Goal: Task Accomplishment & Management: Use online tool/utility

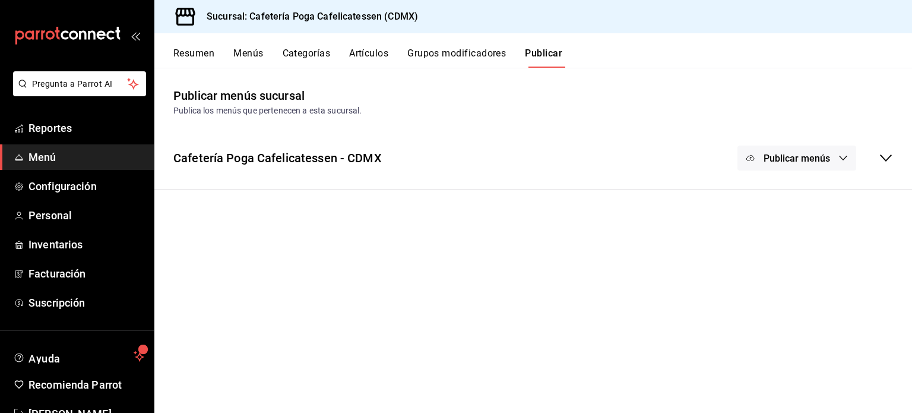
scroll to position [35, 0]
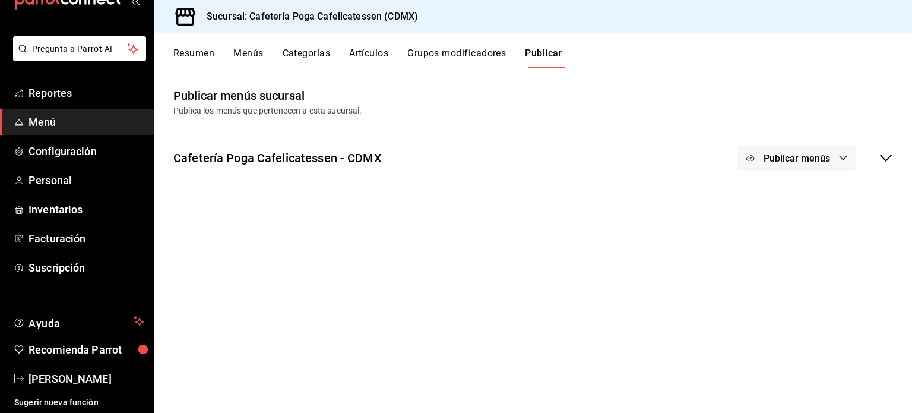
click at [798, 156] on span "Publicar menús" at bounding box center [797, 158] width 67 height 11
click at [800, 195] on span "Rappi" at bounding box center [814, 197] width 57 height 12
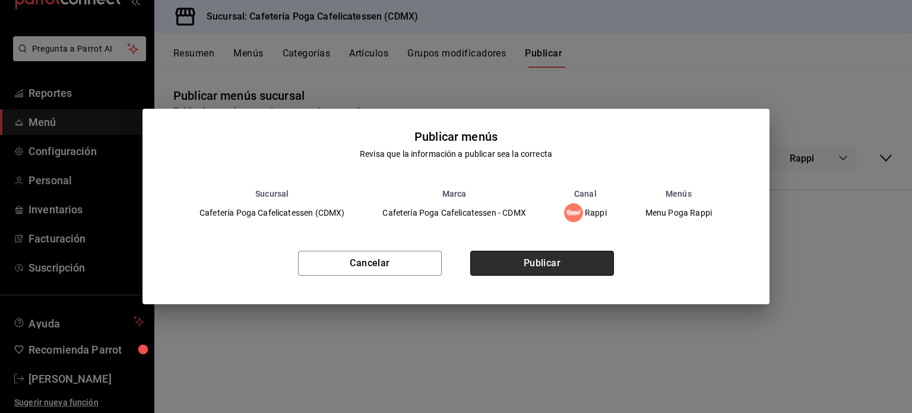
click at [518, 257] on button "Publicar" at bounding box center [542, 263] width 144 height 25
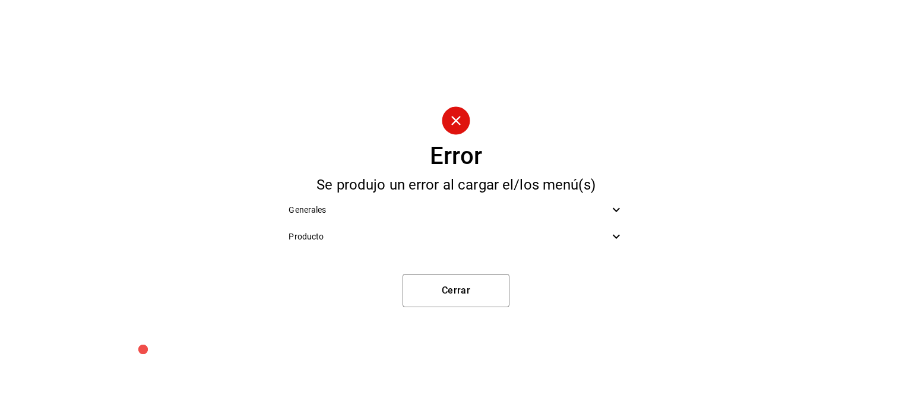
click at [605, 234] on span "Producto" at bounding box center [449, 236] width 320 height 12
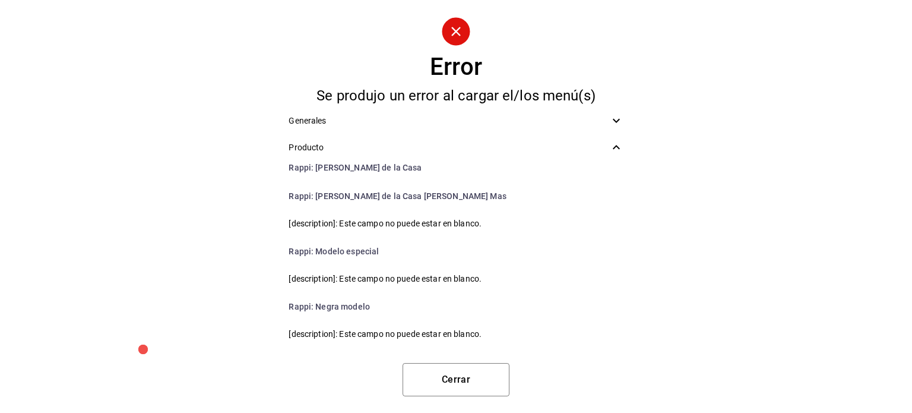
scroll to position [268, 0]
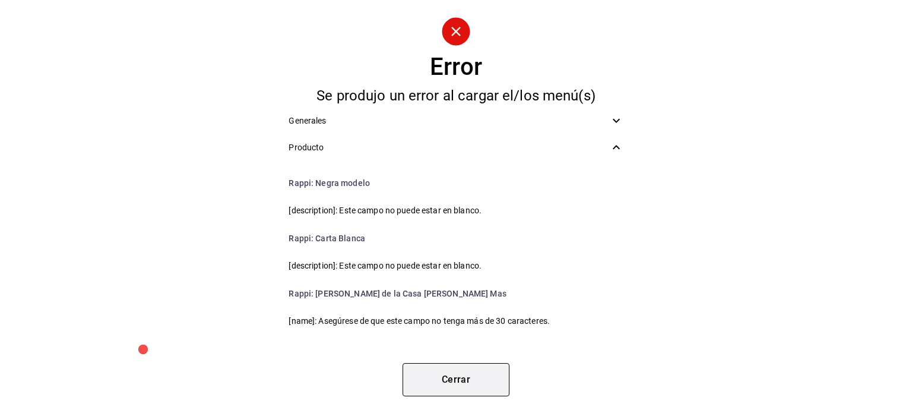
click at [438, 380] on button "Cerrar" at bounding box center [456, 379] width 107 height 33
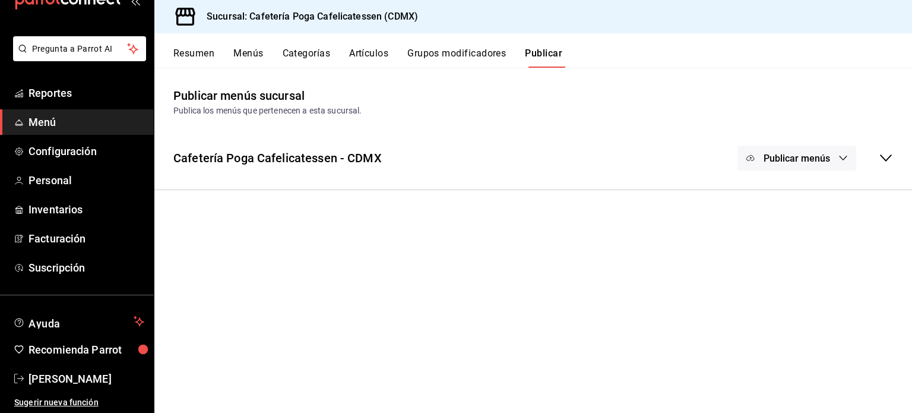
click at [254, 49] on button "Menús" at bounding box center [248, 58] width 30 height 20
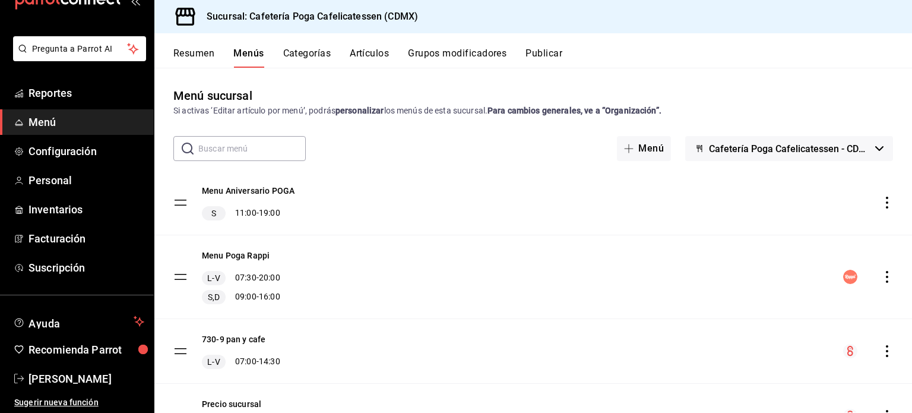
click at [881, 273] on icon "actions" at bounding box center [887, 277] width 12 height 12
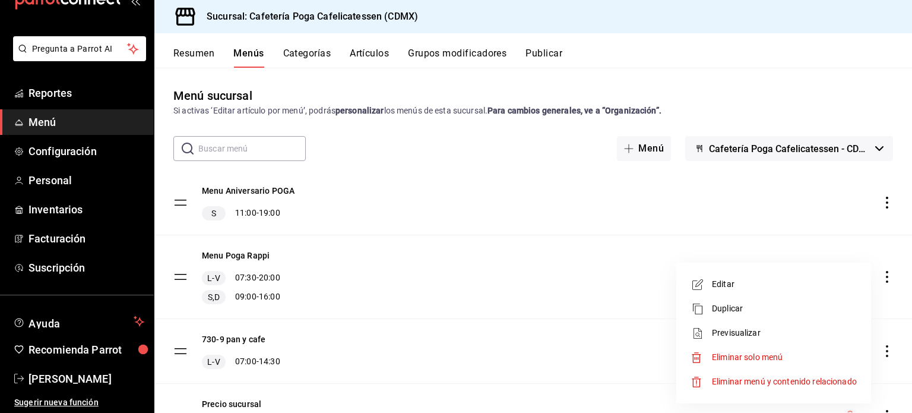
click at [726, 329] on span "Previsualizar" at bounding box center [784, 333] width 145 height 12
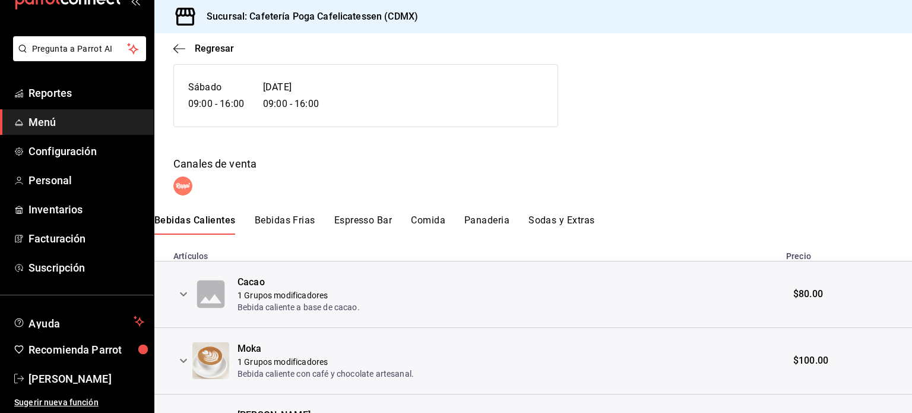
scroll to position [169, 0]
click at [564, 222] on button "Sodas y Extras" at bounding box center [562, 224] width 66 height 20
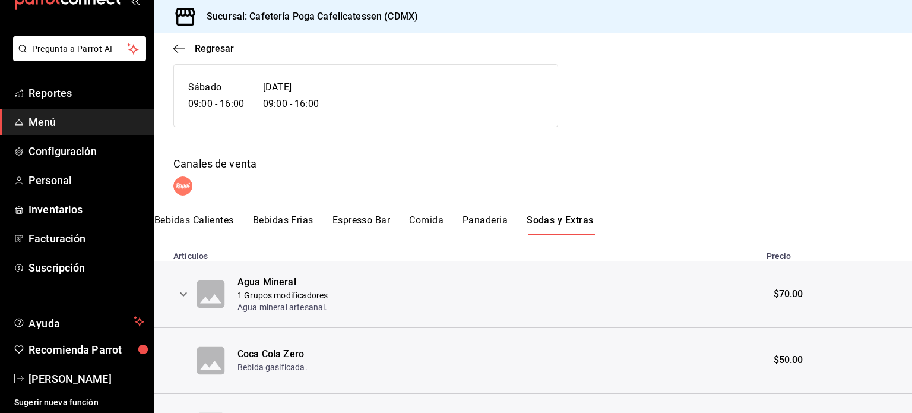
scroll to position [318, 0]
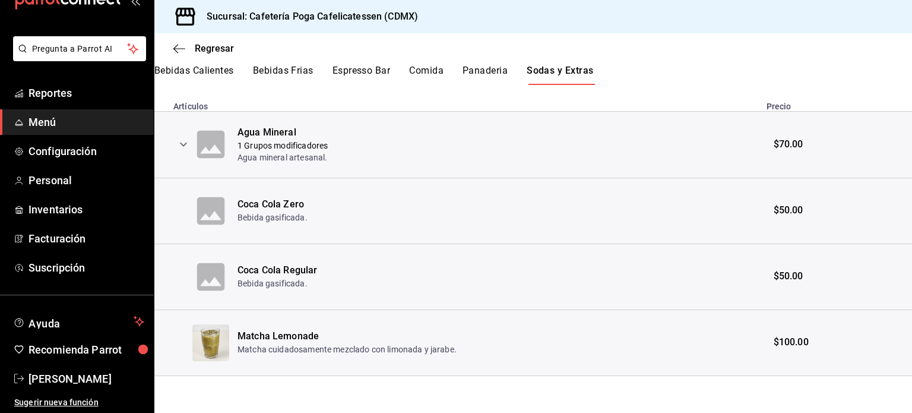
click at [184, 155] on th at bounding box center [173, 145] width 38 height 67
click at [184, 147] on icon "expand row" at bounding box center [183, 144] width 14 height 14
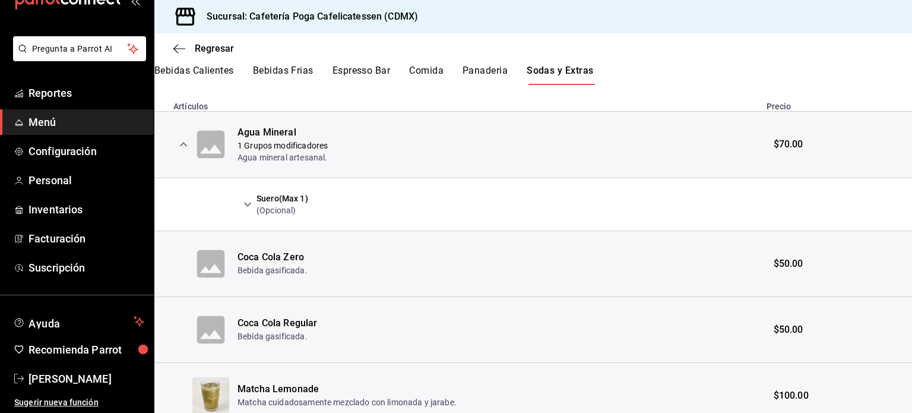
click at [184, 147] on icon "expand row" at bounding box center [183, 144] width 14 height 14
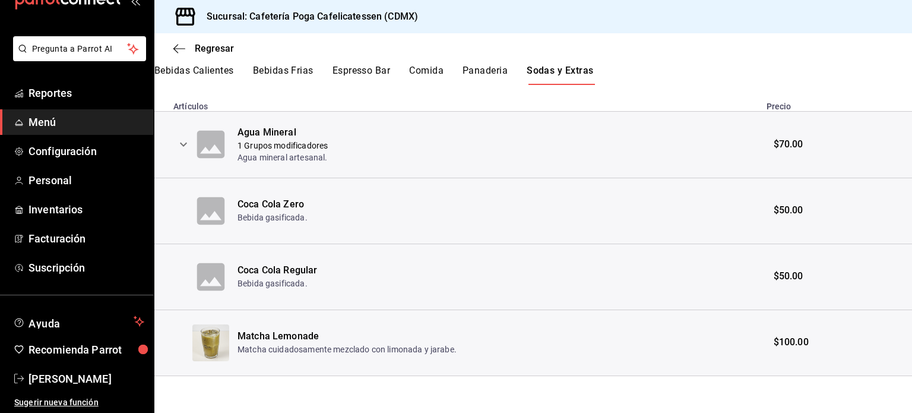
click at [478, 75] on button "Panaderia" at bounding box center [485, 75] width 45 height 20
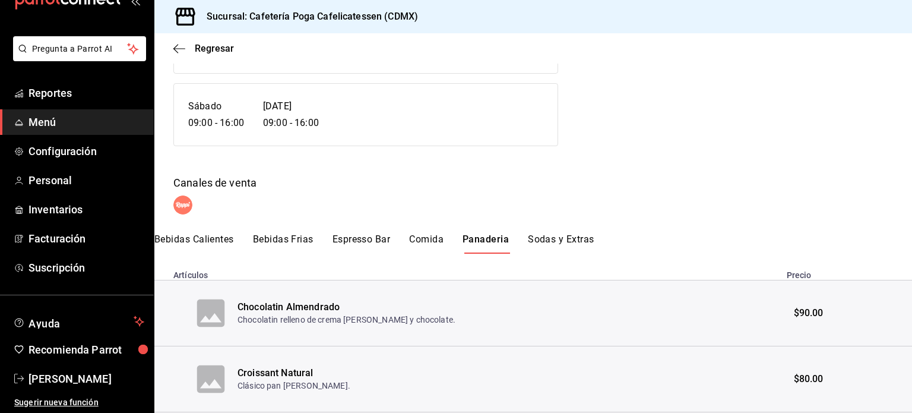
scroll to position [113, 0]
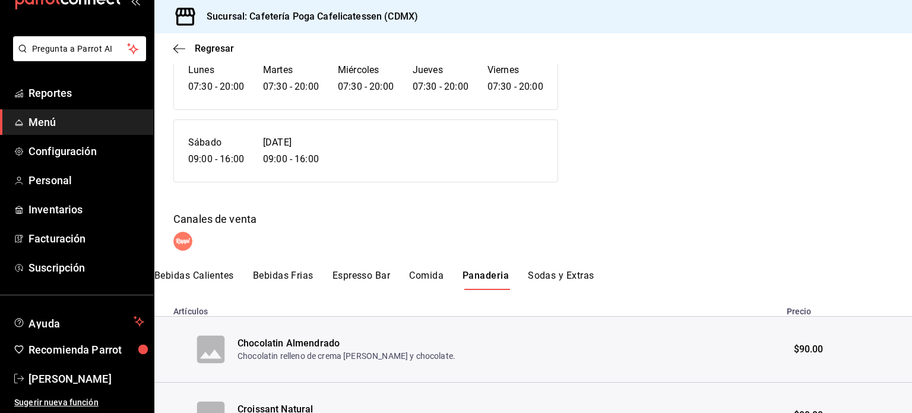
click at [356, 270] on button "Espresso Bar" at bounding box center [362, 280] width 58 height 20
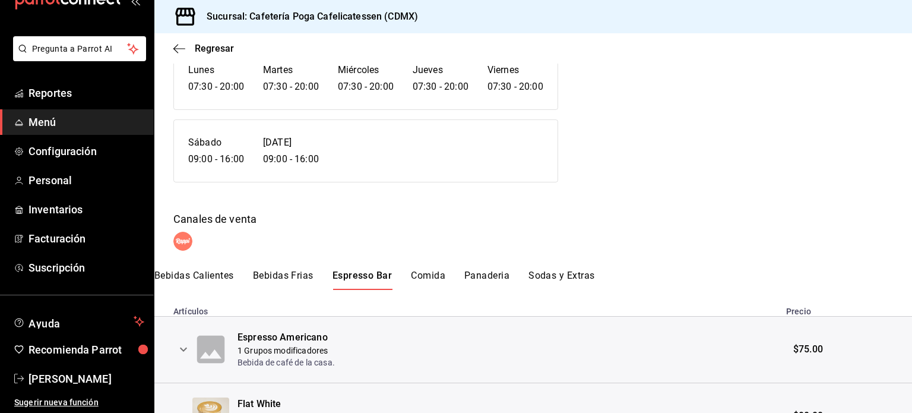
click at [192, 277] on button "Bebidas Calientes" at bounding box center [194, 280] width 80 height 20
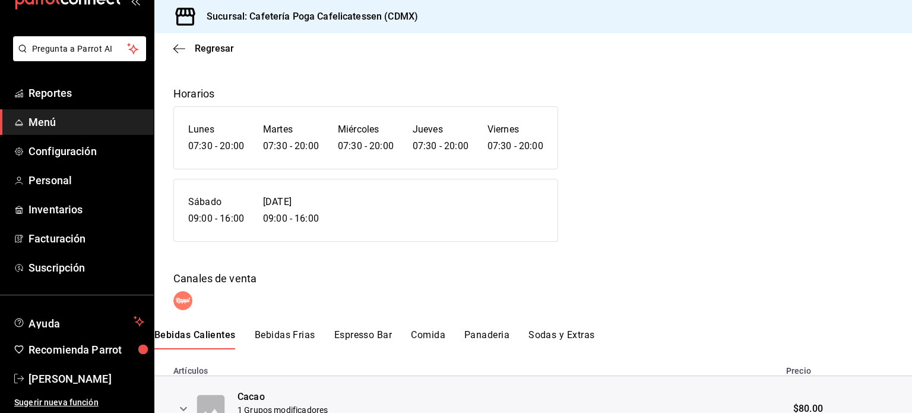
scroll to position [0, 0]
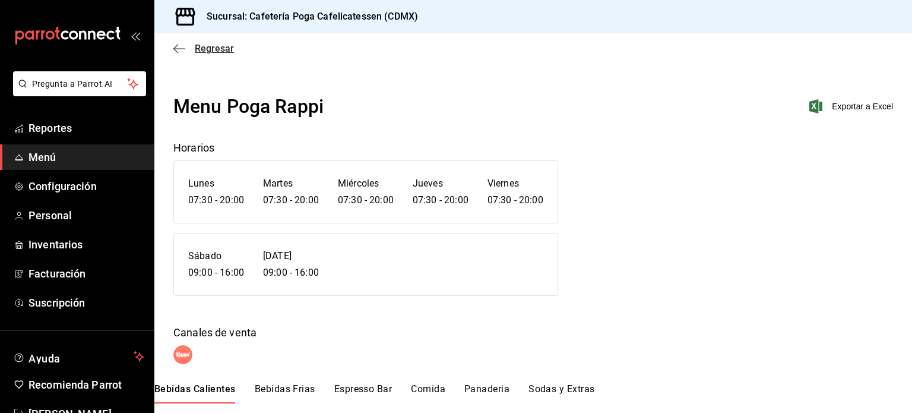
click at [214, 50] on span "Regresar" at bounding box center [214, 48] width 39 height 11
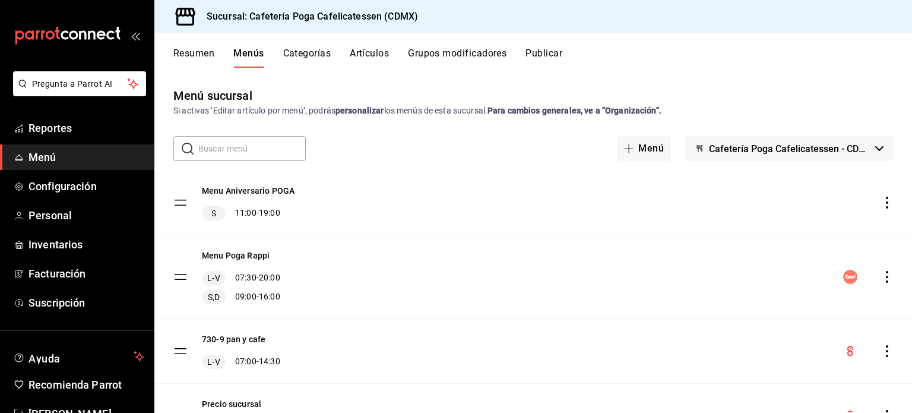
click at [881, 204] on icon "actions" at bounding box center [887, 203] width 12 height 12
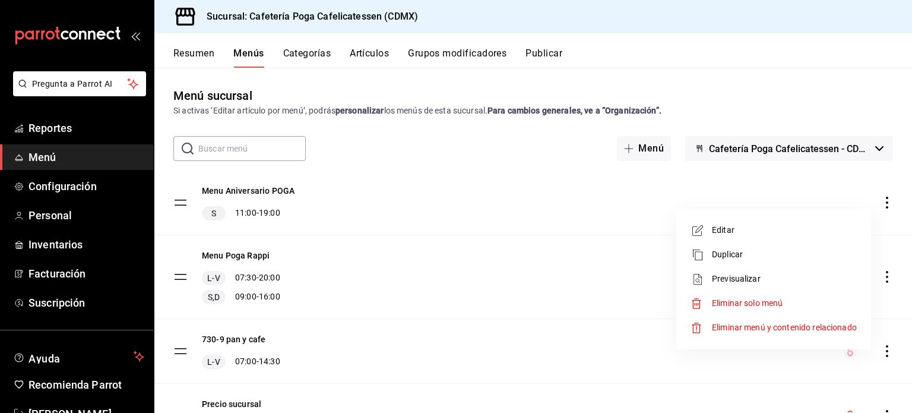
click at [877, 204] on div at bounding box center [456, 206] width 912 height 413
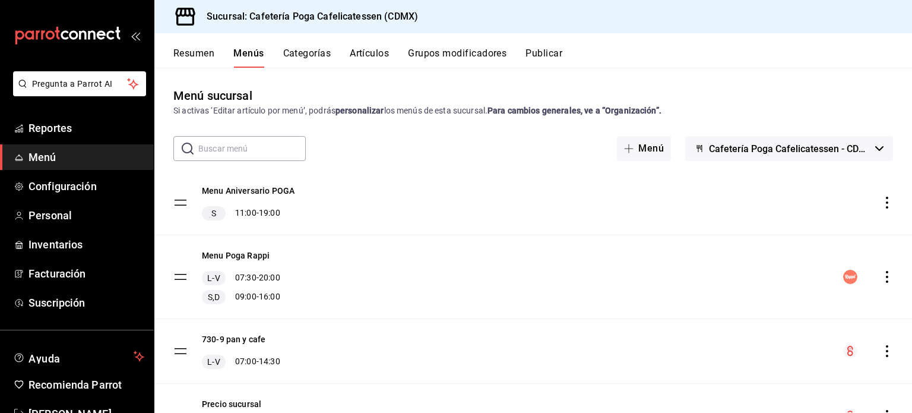
click at [881, 201] on icon "actions" at bounding box center [887, 203] width 12 height 12
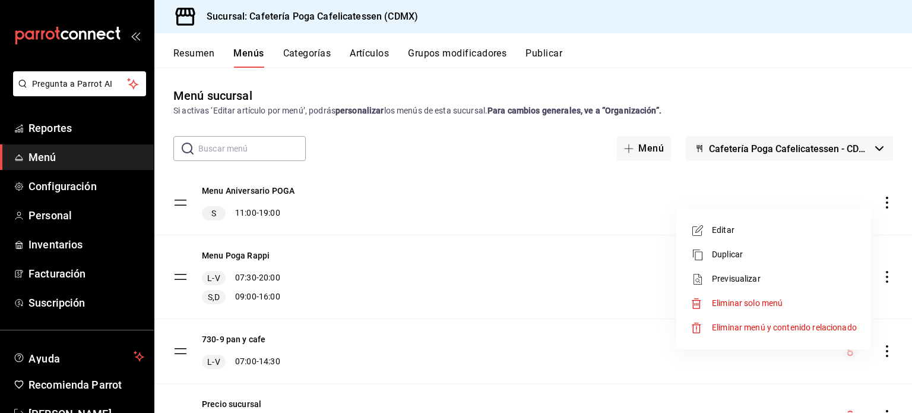
click at [718, 302] on span "Eliminar solo menú" at bounding box center [747, 303] width 71 height 10
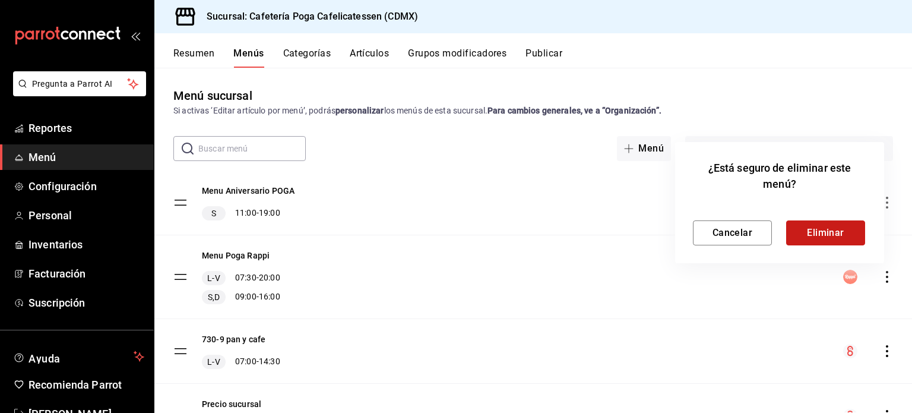
click at [824, 229] on button "Eliminar" at bounding box center [825, 232] width 79 height 25
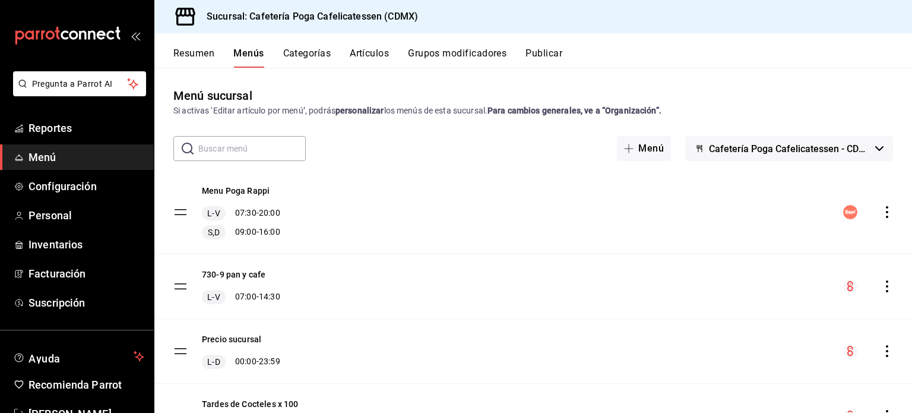
click at [881, 211] on icon "actions" at bounding box center [887, 212] width 12 height 12
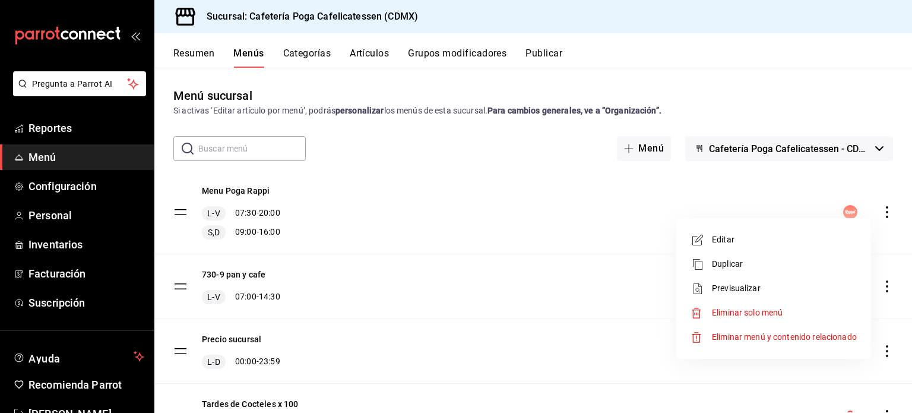
click at [718, 88] on div at bounding box center [456, 206] width 912 height 413
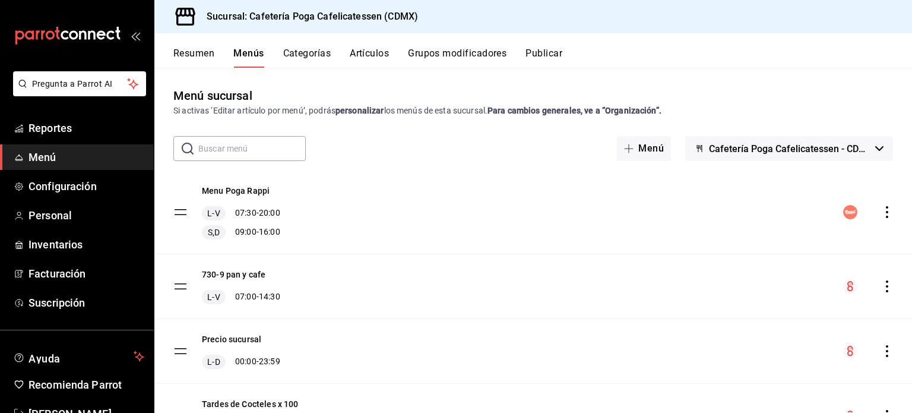
click at [552, 57] on button "Publicar" at bounding box center [544, 58] width 37 height 20
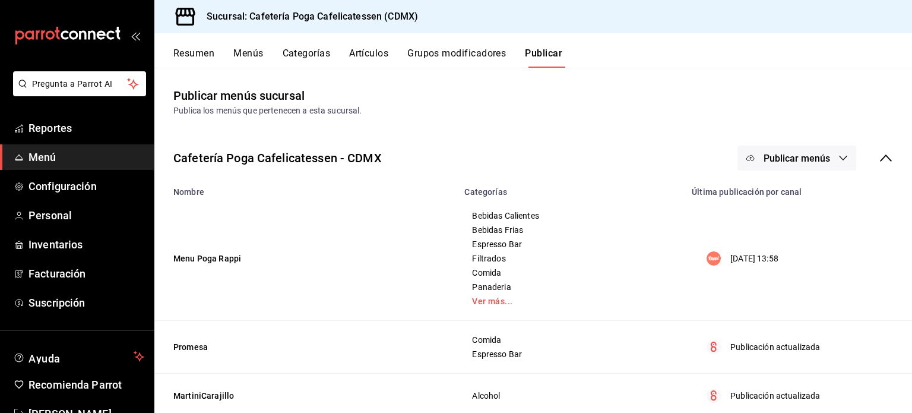
click at [839, 154] on icon "button" at bounding box center [844, 158] width 10 height 10
click at [782, 201] on span "Rappi" at bounding box center [805, 197] width 57 height 12
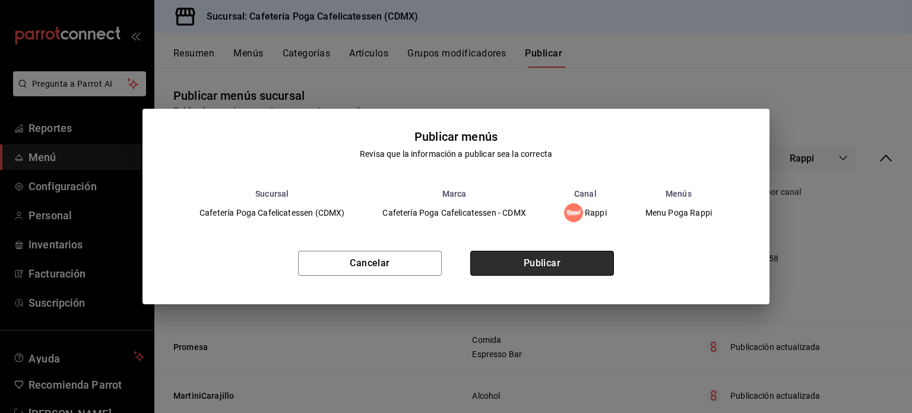
click at [568, 270] on button "Publicar" at bounding box center [542, 263] width 144 height 25
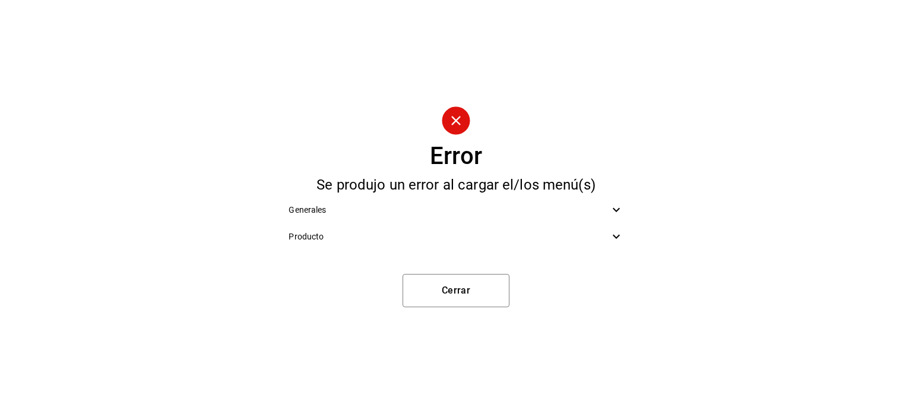
click at [616, 207] on icon at bounding box center [616, 210] width 14 height 14
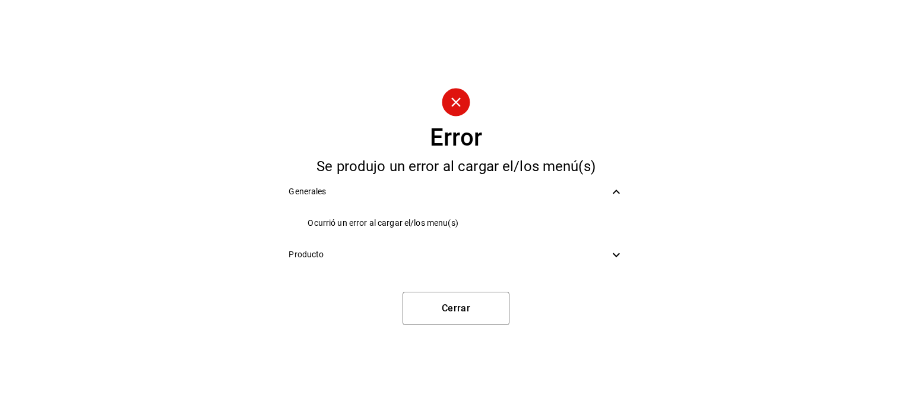
click at [610, 253] on icon at bounding box center [616, 255] width 14 height 14
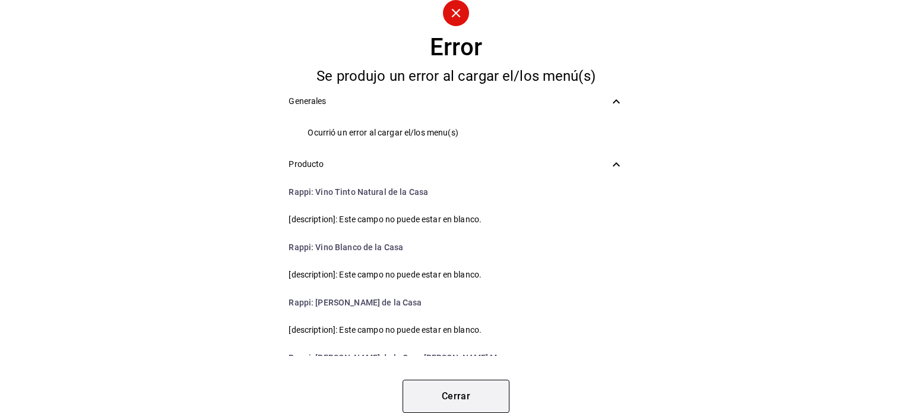
click at [430, 394] on button "Cerrar" at bounding box center [456, 396] width 107 height 33
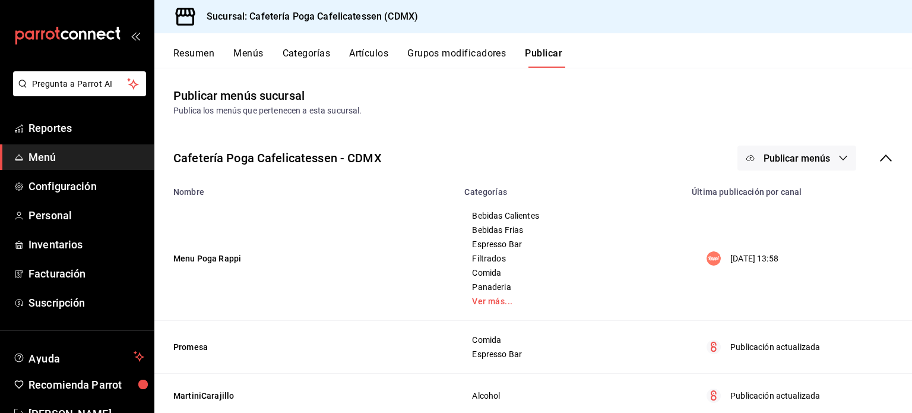
click at [298, 52] on button "Categorías" at bounding box center [307, 58] width 48 height 20
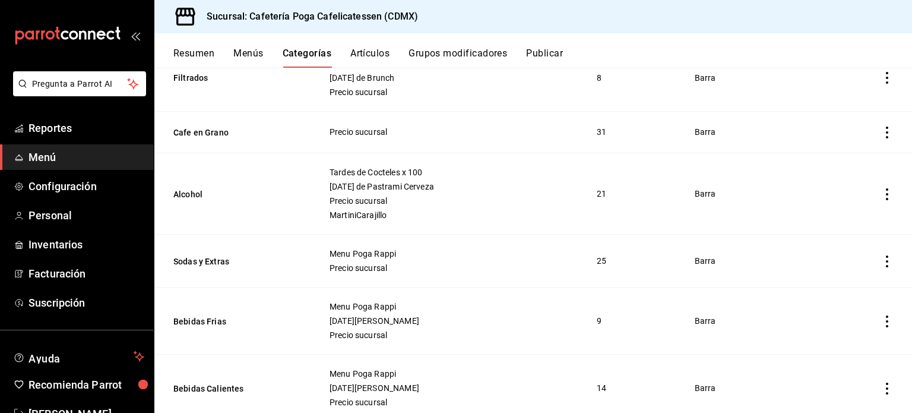
scroll to position [294, 0]
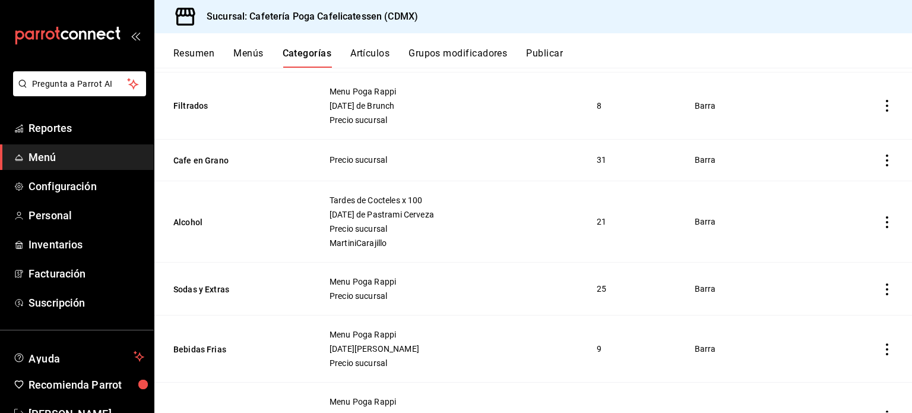
click at [451, 54] on button "Grupos modificadores" at bounding box center [458, 58] width 99 height 20
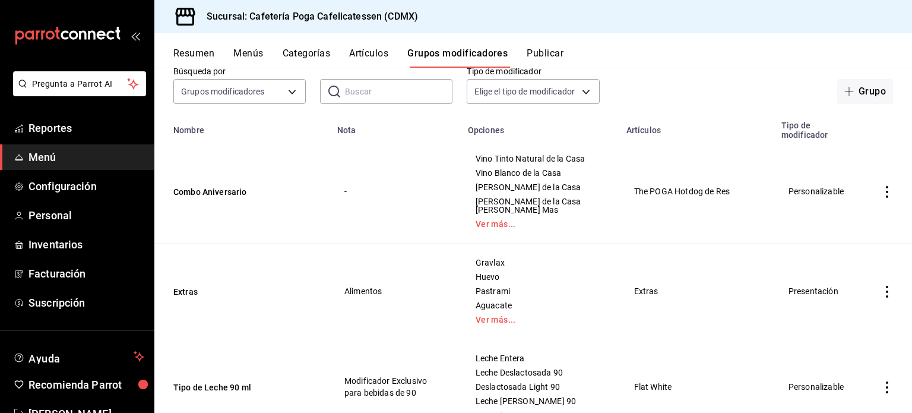
scroll to position [69, 0]
click at [881, 195] on icon "actions" at bounding box center [887, 193] width 12 height 12
click at [817, 271] on icon at bounding box center [812, 274] width 12 height 12
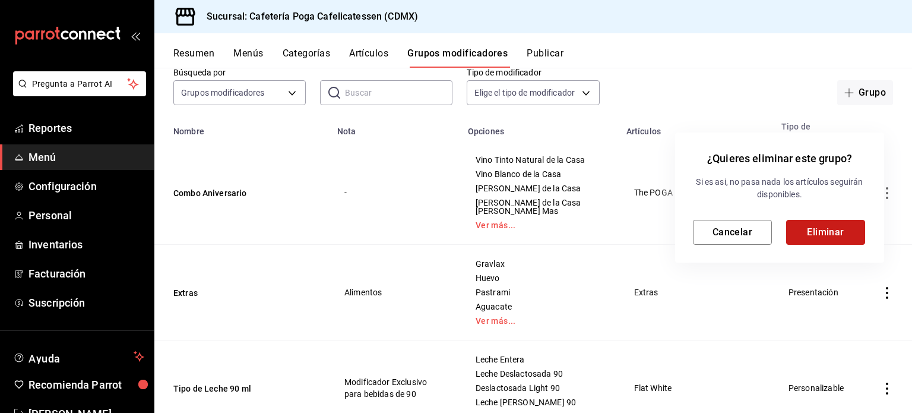
click at [841, 237] on button "Eliminar" at bounding box center [825, 232] width 79 height 25
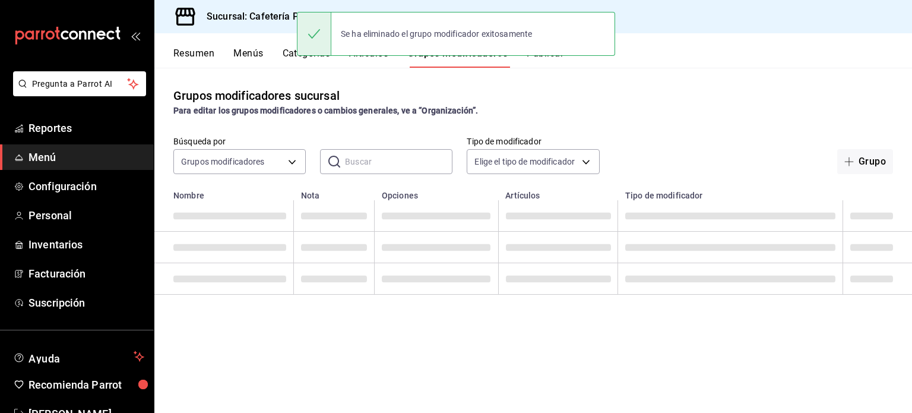
scroll to position [0, 0]
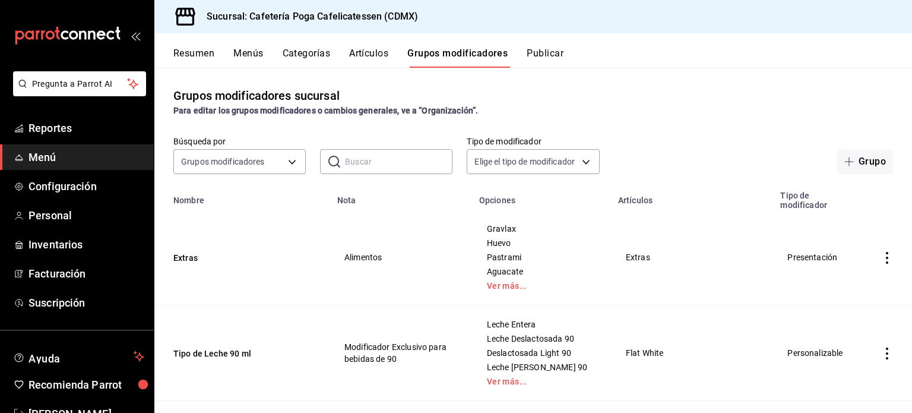
click at [205, 51] on button "Resumen" at bounding box center [193, 58] width 41 height 20
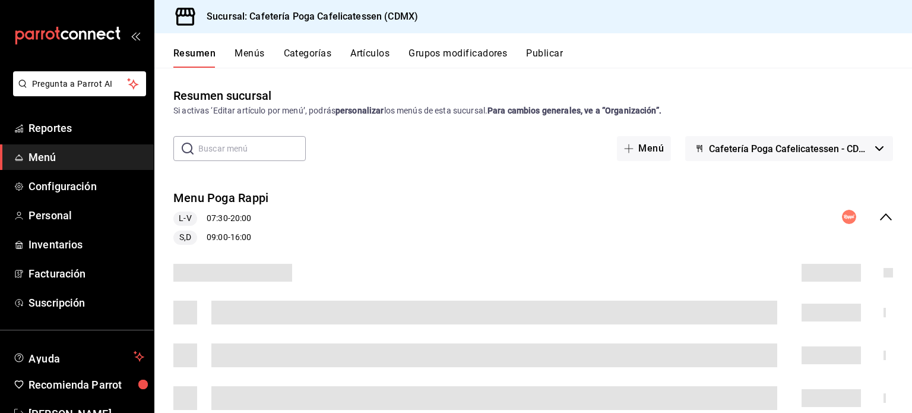
click at [257, 54] on button "Menús" at bounding box center [250, 58] width 30 height 20
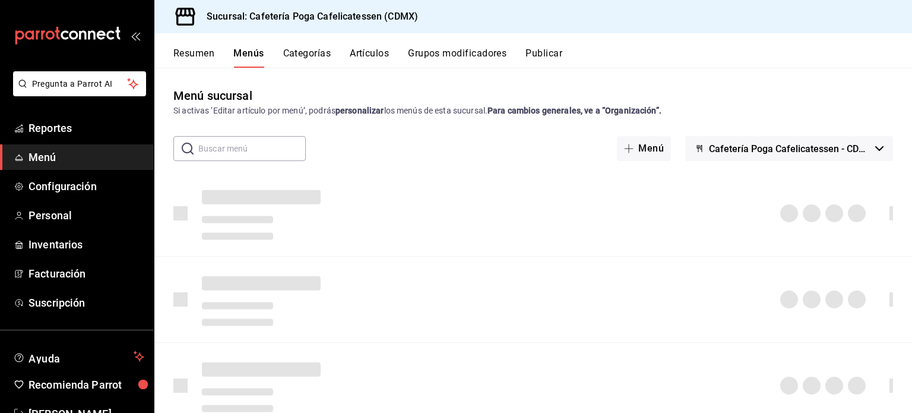
click at [535, 59] on button "Publicar" at bounding box center [544, 58] width 37 height 20
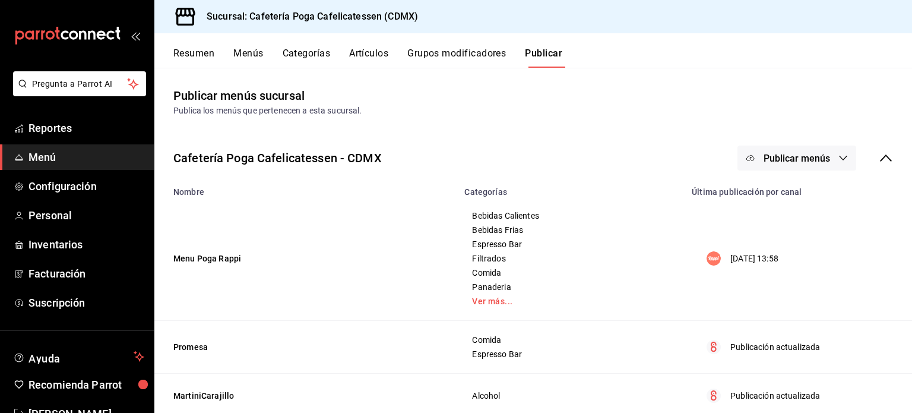
click at [827, 156] on button "Publicar menús" at bounding box center [797, 158] width 119 height 25
click at [777, 200] on span "Rappi" at bounding box center [805, 197] width 57 height 12
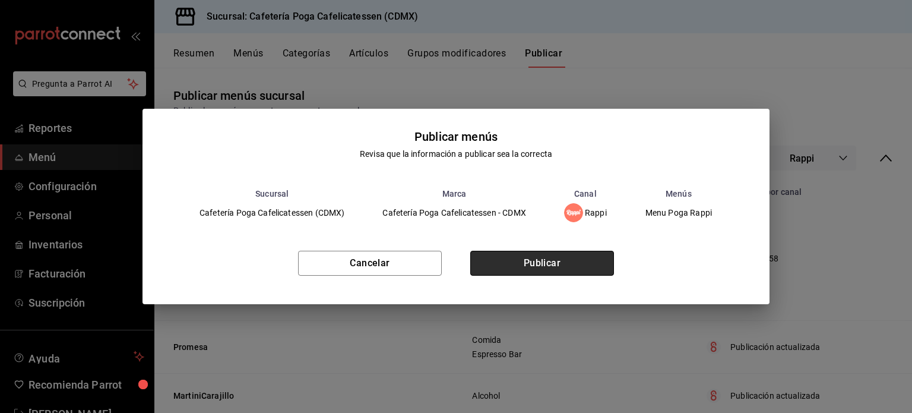
click at [563, 257] on button "Publicar" at bounding box center [542, 263] width 144 height 25
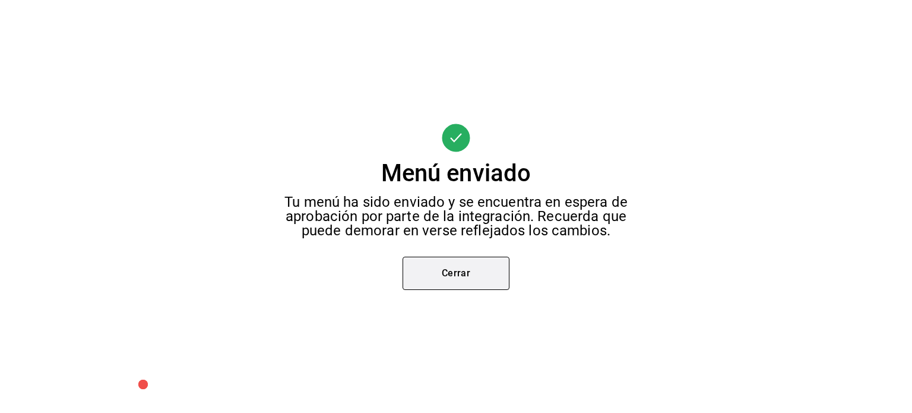
click at [438, 275] on button "Cerrar" at bounding box center [456, 273] width 107 height 33
